Goal: Transaction & Acquisition: Obtain resource

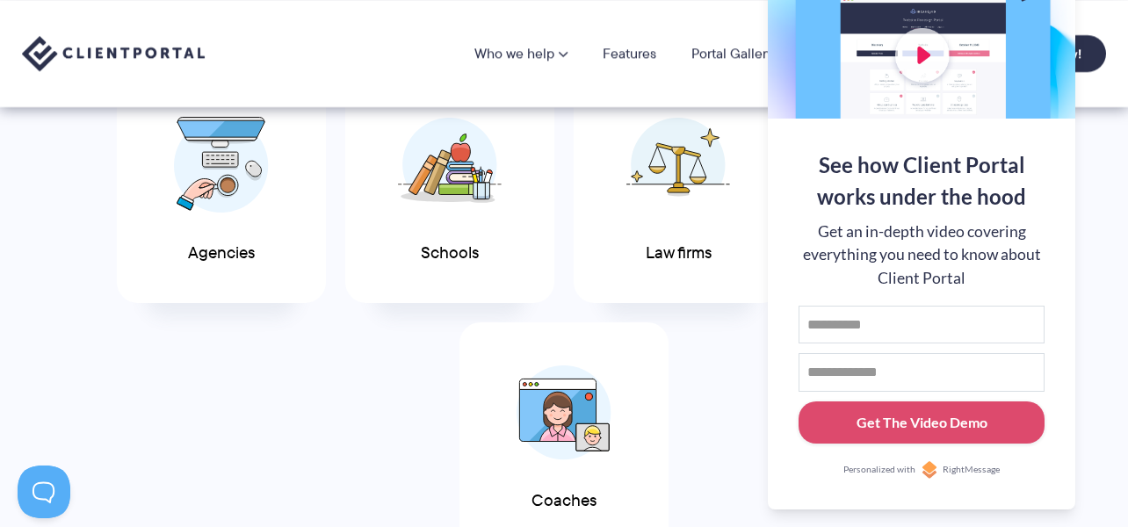
scroll to position [1006, 0]
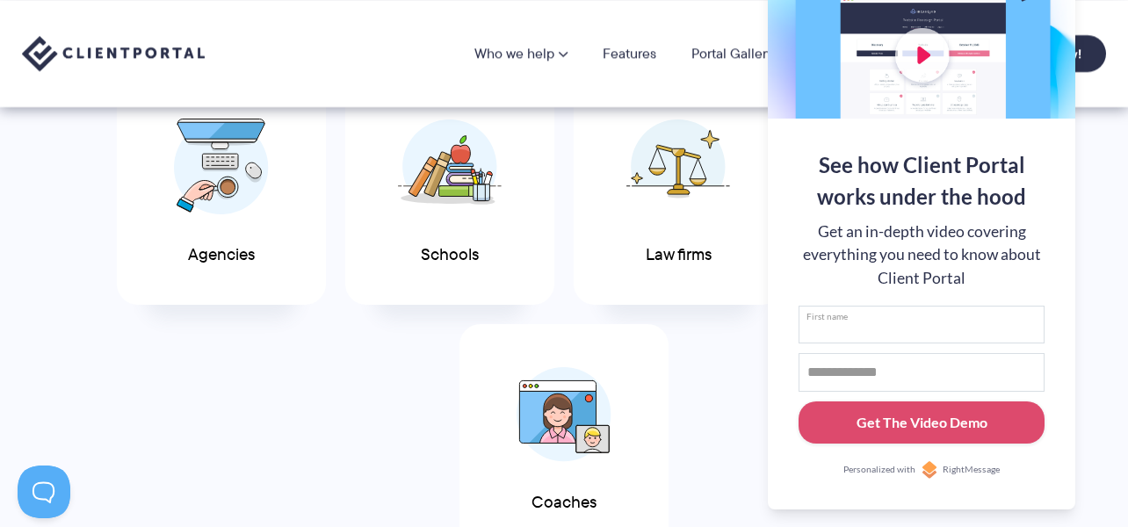
click at [836, 326] on input "First name" at bounding box center [921, 325] width 246 height 39
type input "*******"
click at [838, 363] on input "Email address" at bounding box center [921, 372] width 246 height 39
type input "*"
type input "**********"
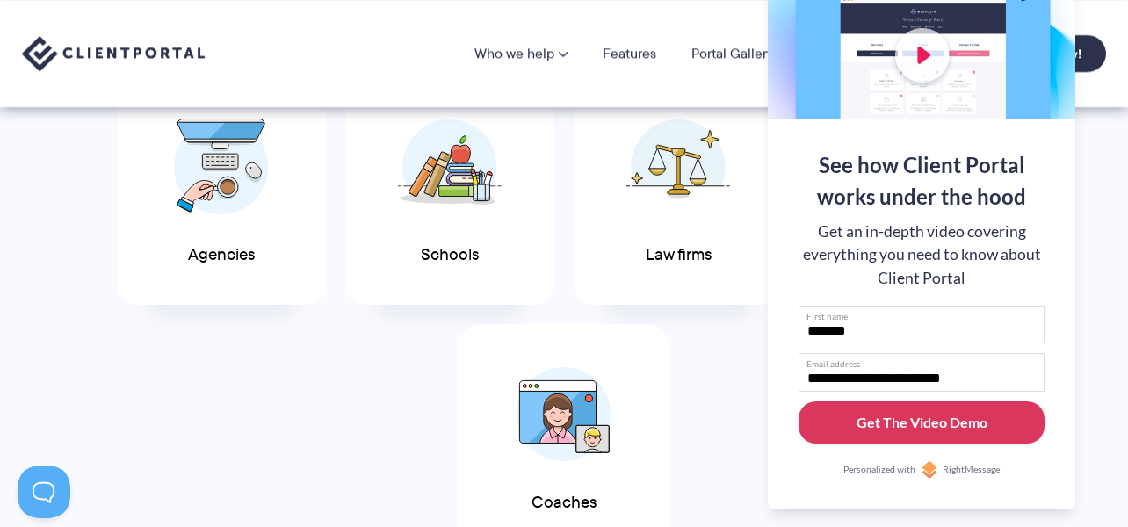
click at [887, 423] on div "Get The Video Demo" at bounding box center [921, 422] width 131 height 21
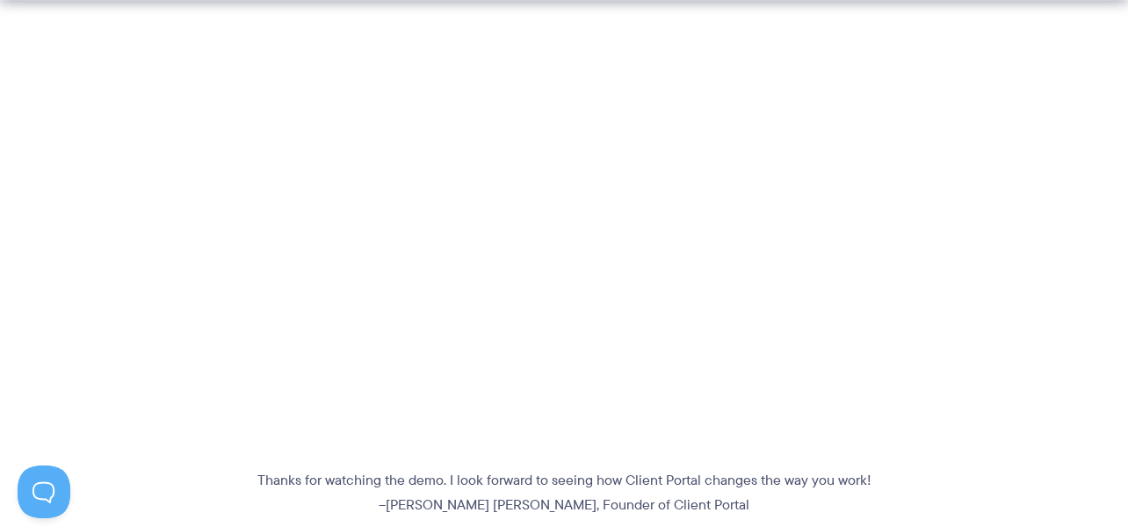
scroll to position [933, 0]
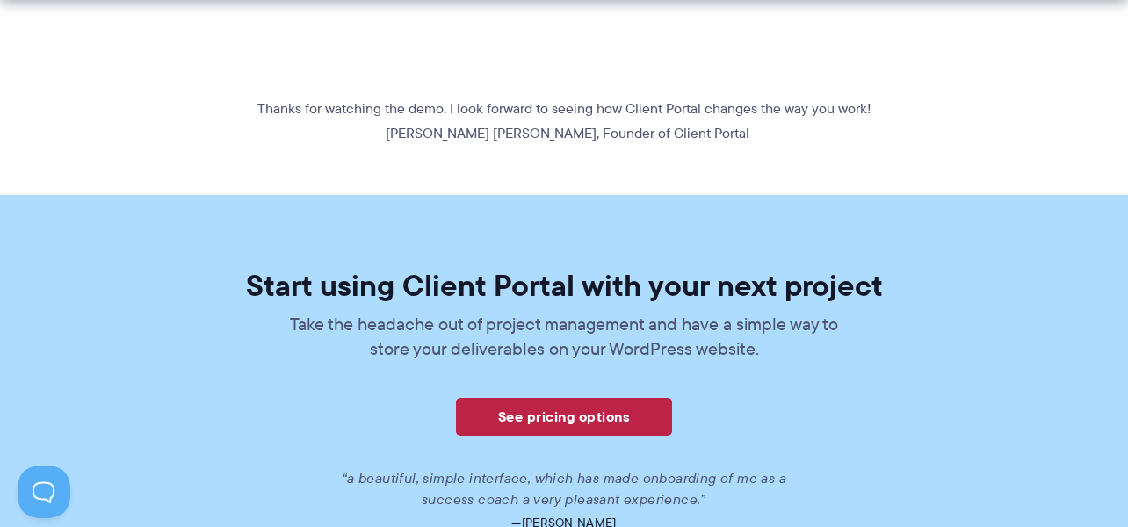
click at [566, 410] on link "See pricing options" at bounding box center [564, 417] width 216 height 38
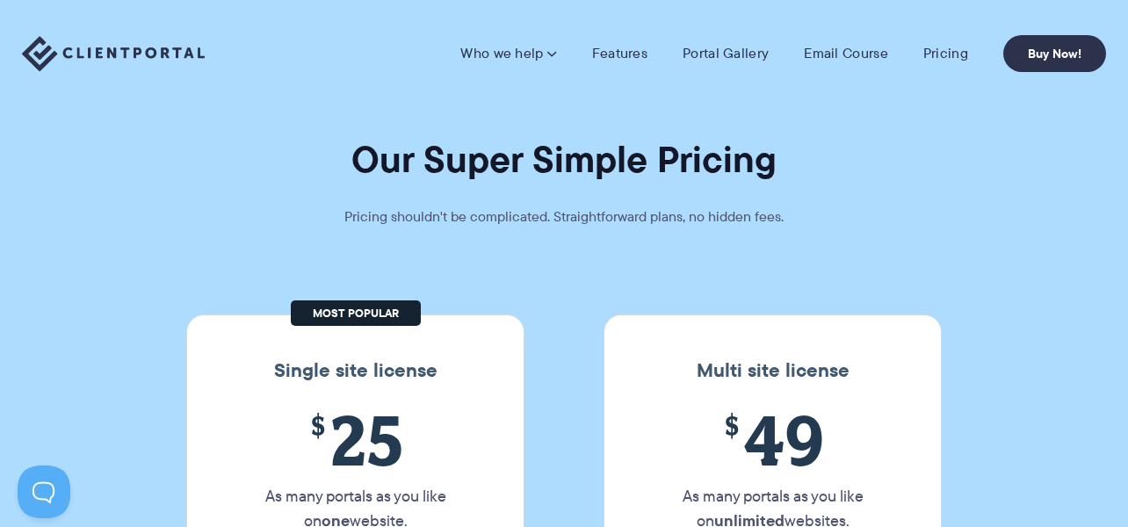
scroll to position [336, 0]
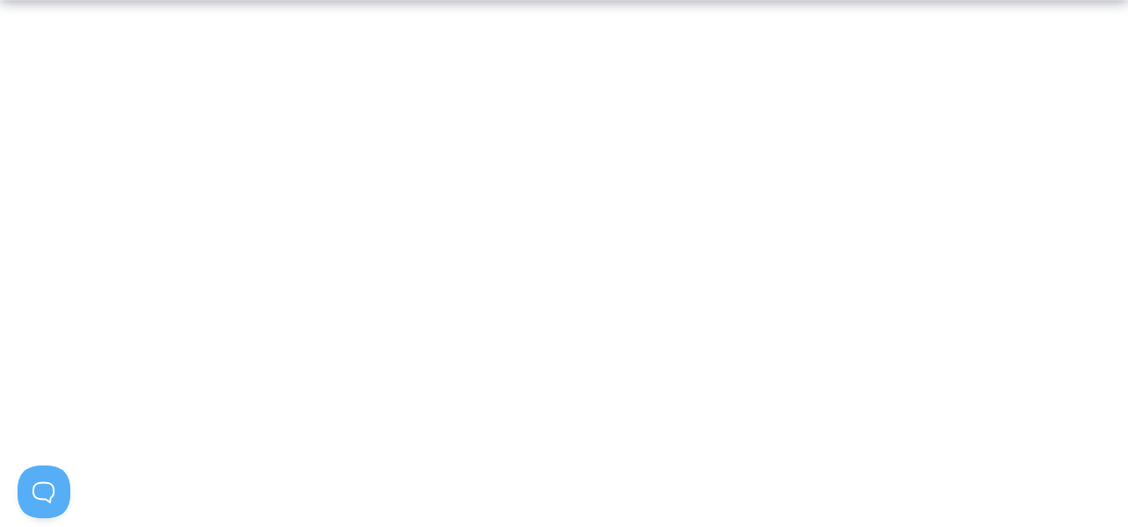
scroll to position [479, 0]
